Goal: Task Accomplishment & Management: Complete application form

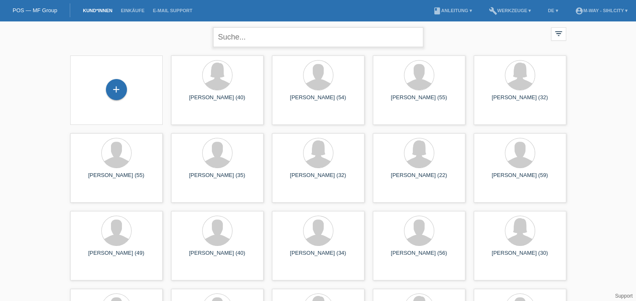
click at [239, 33] on input "text" at bounding box center [318, 37] width 210 height 20
type input "ruano"
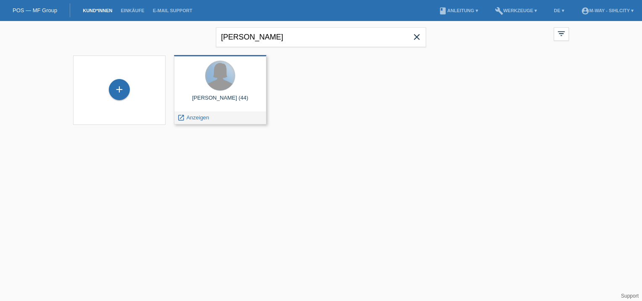
click at [217, 84] on div at bounding box center [219, 75] width 29 height 29
click at [197, 89] on div at bounding box center [220, 76] width 79 height 32
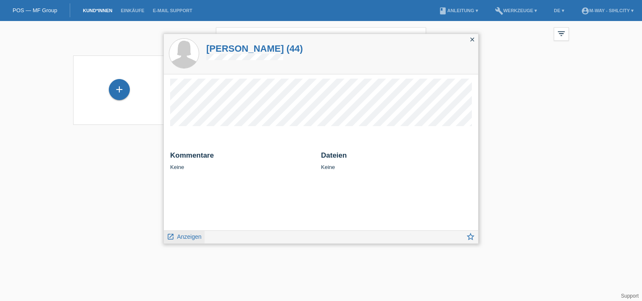
click at [192, 236] on span "Anzeigen" at bounding box center [189, 236] width 24 height 7
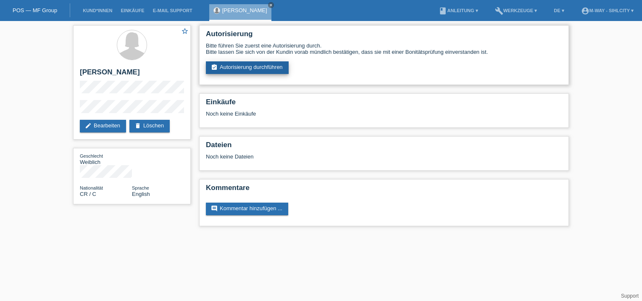
click at [273, 68] on link "assignment_turned_in Autorisierung durchführen" at bounding box center [247, 67] width 83 height 13
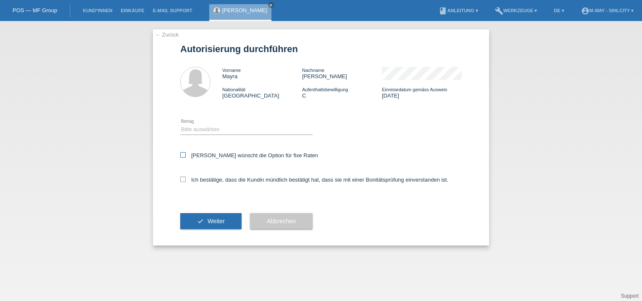
click at [184, 153] on icon at bounding box center [182, 154] width 5 height 5
click at [184, 153] on input "Kundin wünscht die Option für fixe Raten" at bounding box center [182, 154] width 5 height 5
checkbox input "true"
click at [193, 128] on select "Bitte auswählen CHF 1.00 - CHF 499.00 CHF 500.00 - CHF 1'999.00 CHF 2'000.00 - …" at bounding box center [246, 129] width 132 height 10
select select "3"
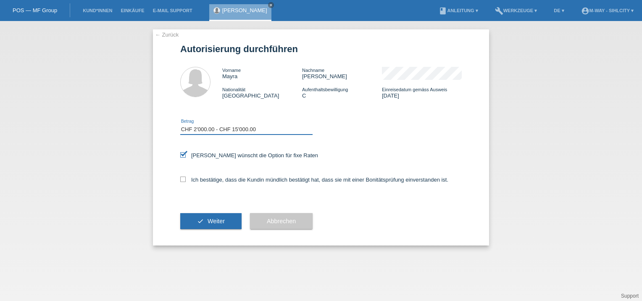
click at [180, 124] on select "Bitte auswählen CHF 1.00 - CHF 499.00 CHF 500.00 - CHF 1'999.00 CHF 2'000.00 - …" at bounding box center [246, 129] width 132 height 10
click at [184, 181] on icon at bounding box center [182, 178] width 5 height 5
click at [184, 181] on input "Ich bestätige, dass die Kundin mündlich bestätigt hat, dass sie mit einer Bonit…" at bounding box center [182, 178] width 5 height 5
checkbox input "true"
click at [218, 219] on span "Weiter" at bounding box center [216, 221] width 17 height 7
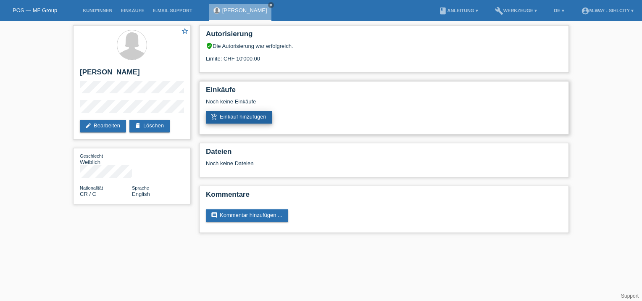
click at [245, 119] on link "add_shopping_cart Einkauf hinzufügen" at bounding box center [239, 117] width 66 height 13
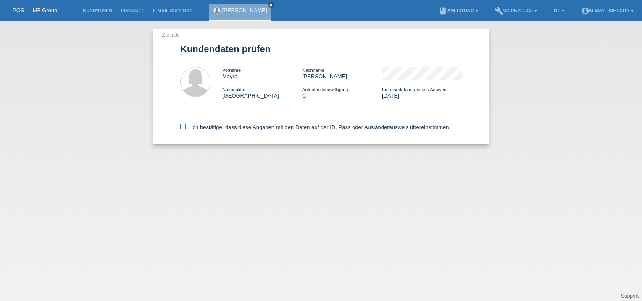
click at [183, 124] on icon at bounding box center [182, 126] width 5 height 5
click at [183, 124] on input "Ich bestätige, dass diese Angaben mit den Daten auf der ID, Pass oder Ausländer…" at bounding box center [182, 126] width 5 height 5
checkbox input "true"
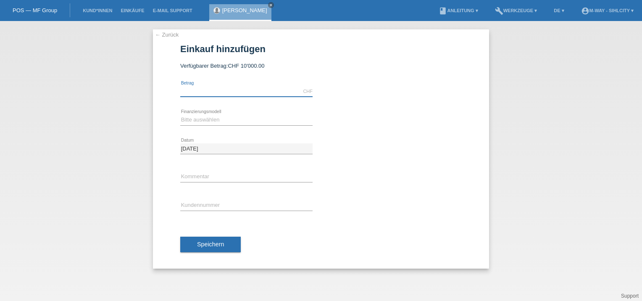
drag, startPoint x: 202, startPoint y: 92, endPoint x: 206, endPoint y: 92, distance: 4.6
click at [202, 92] on input "text" at bounding box center [246, 91] width 132 height 11
type input "4009.15"
click at [217, 120] on select "Bitte auswählen Fixe Raten Kauf auf Rechnung mit Teilzahlungsoption" at bounding box center [246, 120] width 132 height 10
select select "77"
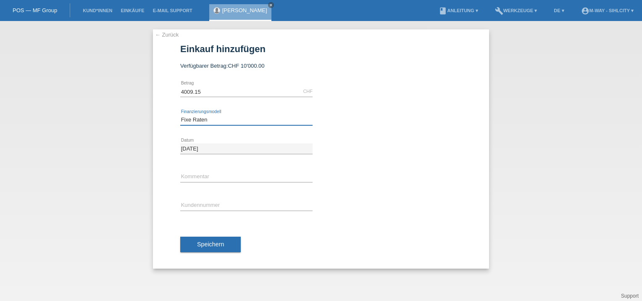
click at [180, 115] on select "Bitte auswählen Fixe Raten Kauf auf Rechnung mit Teilzahlungsoption" at bounding box center [246, 120] width 132 height 10
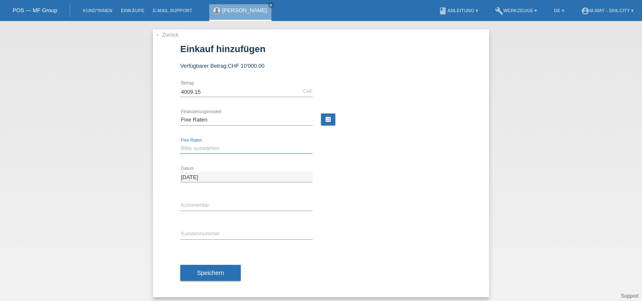
click at [208, 149] on select "Bitte auswählen 4 Raten 5 Raten 6 Raten 7 Raten 8 Raten 9 Raten 10 Raten 11 Rat…" at bounding box center [246, 148] width 132 height 10
select select "202"
click at [180, 143] on select "Bitte auswählen 4 Raten 5 Raten 6 Raten 7 Raten 8 Raten 9 Raten 10 Raten 11 Rat…" at bounding box center [246, 148] width 132 height 10
click at [195, 230] on input "text" at bounding box center [246, 234] width 132 height 11
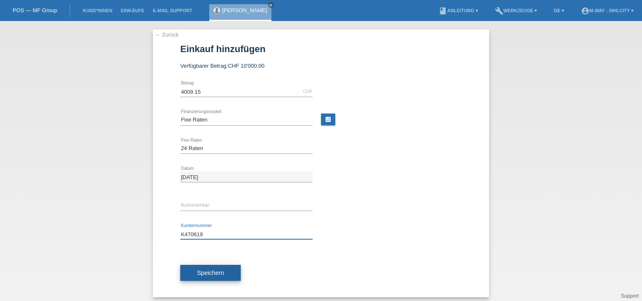
type input "K470619"
click at [213, 271] on span "Speichern" at bounding box center [210, 272] width 27 height 7
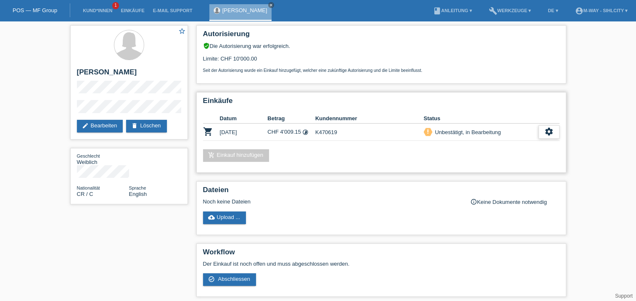
click at [549, 129] on icon "settings" at bounding box center [548, 131] width 9 height 9
click at [597, 119] on div "star_border Mayra Ruano edit Bearbeiten delete Löschen Geschlecht Weiblich Nati…" at bounding box center [318, 190] width 636 height 339
click at [407, 166] on div "Einkäufe Datum Betrag Kundennummer Status shopping_cart 27.08.2025 CHF 4'009.15…" at bounding box center [381, 132] width 370 height 81
click at [105, 122] on link "edit Bearbeiten" at bounding box center [100, 126] width 46 height 13
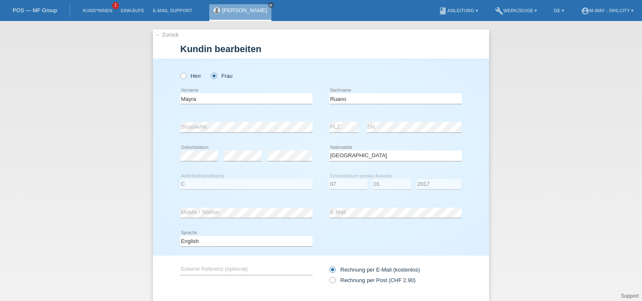
select select "CR"
select select "C"
select select "07"
select select "01"
select select "2017"
